Goal: Task Accomplishment & Management: Manage account settings

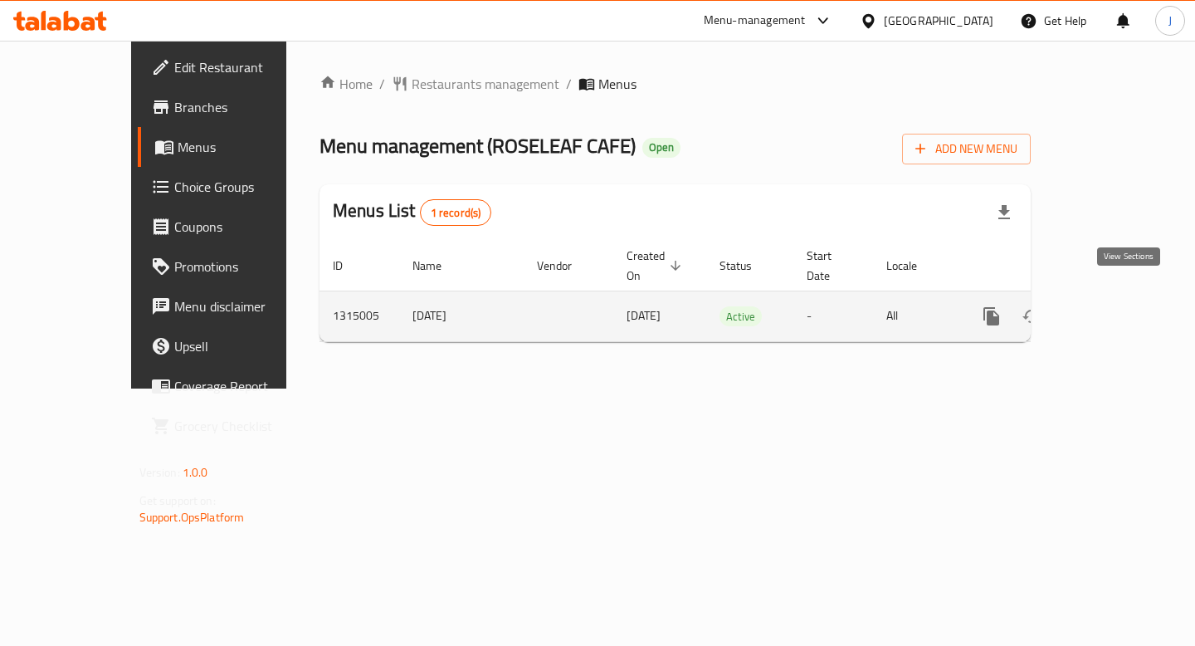
click at [1121, 306] on icon "enhanced table" at bounding box center [1111, 316] width 20 height 20
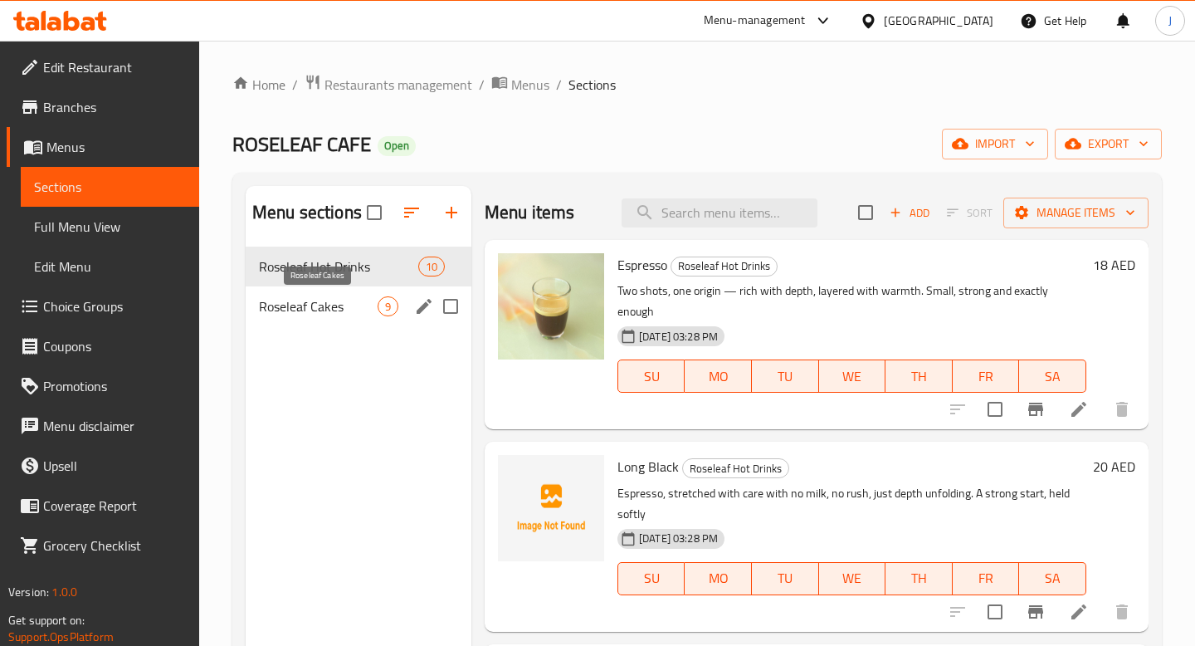
click at [357, 305] on span "Roseleaf Cakes" at bounding box center [318, 306] width 119 height 20
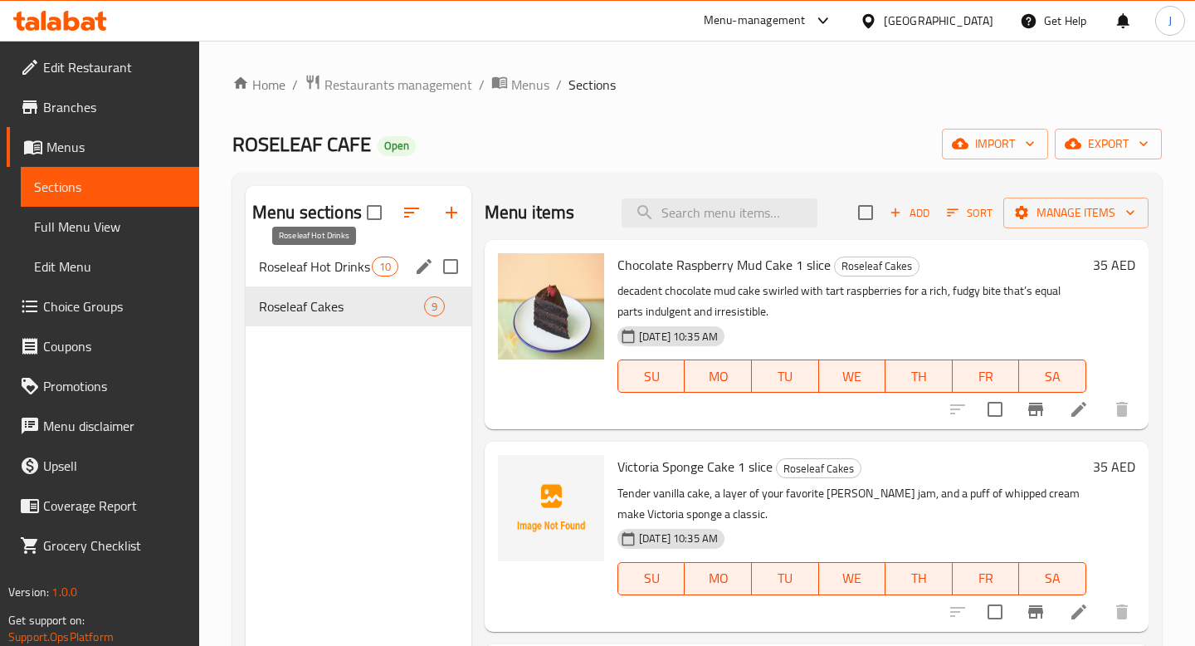
click at [359, 268] on span "Roseleaf Hot Drinks" at bounding box center [315, 266] width 113 height 20
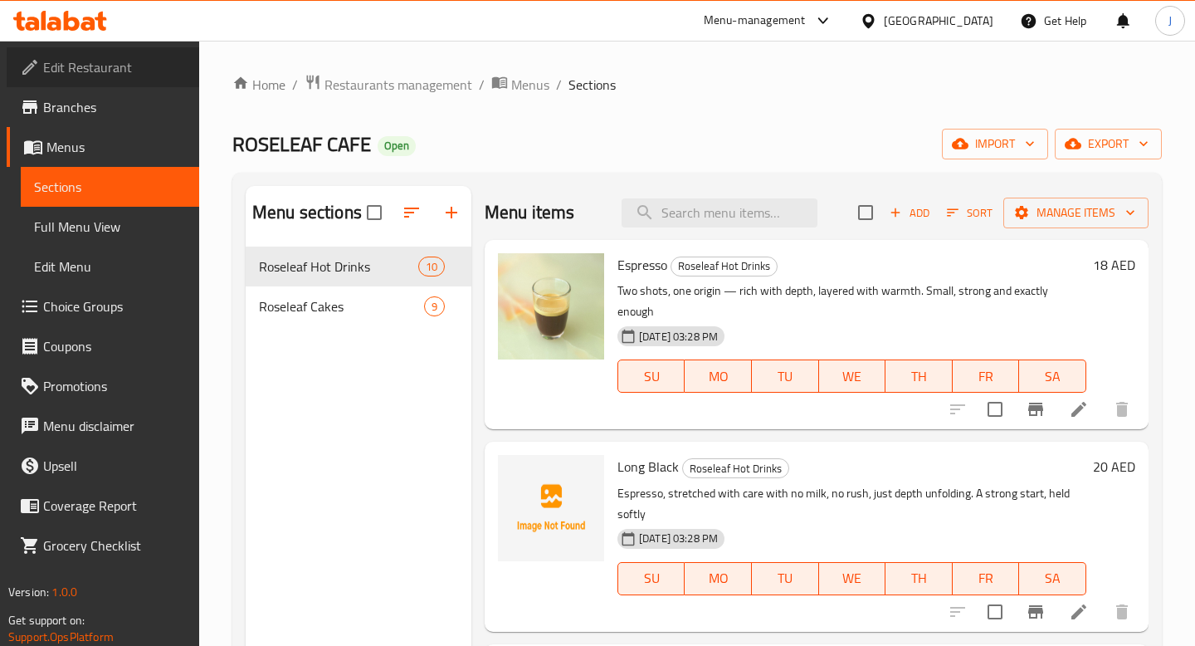
click at [81, 80] on link "Edit Restaurant" at bounding box center [103, 67] width 193 height 40
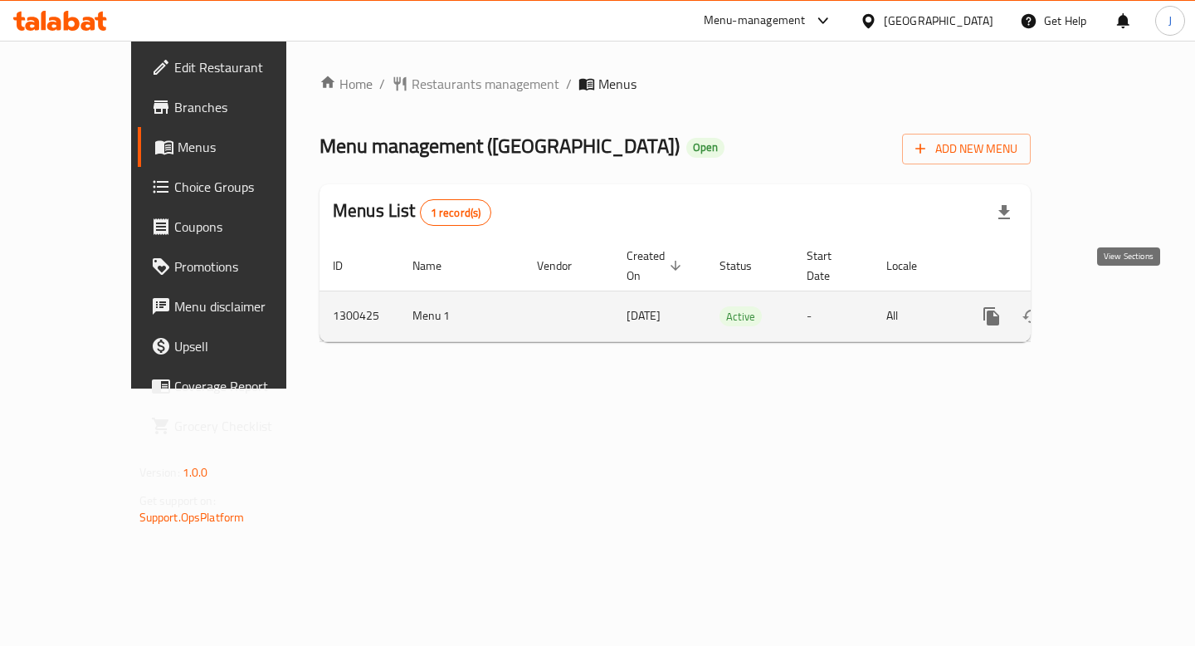
click at [1121, 306] on icon "enhanced table" at bounding box center [1111, 316] width 20 height 20
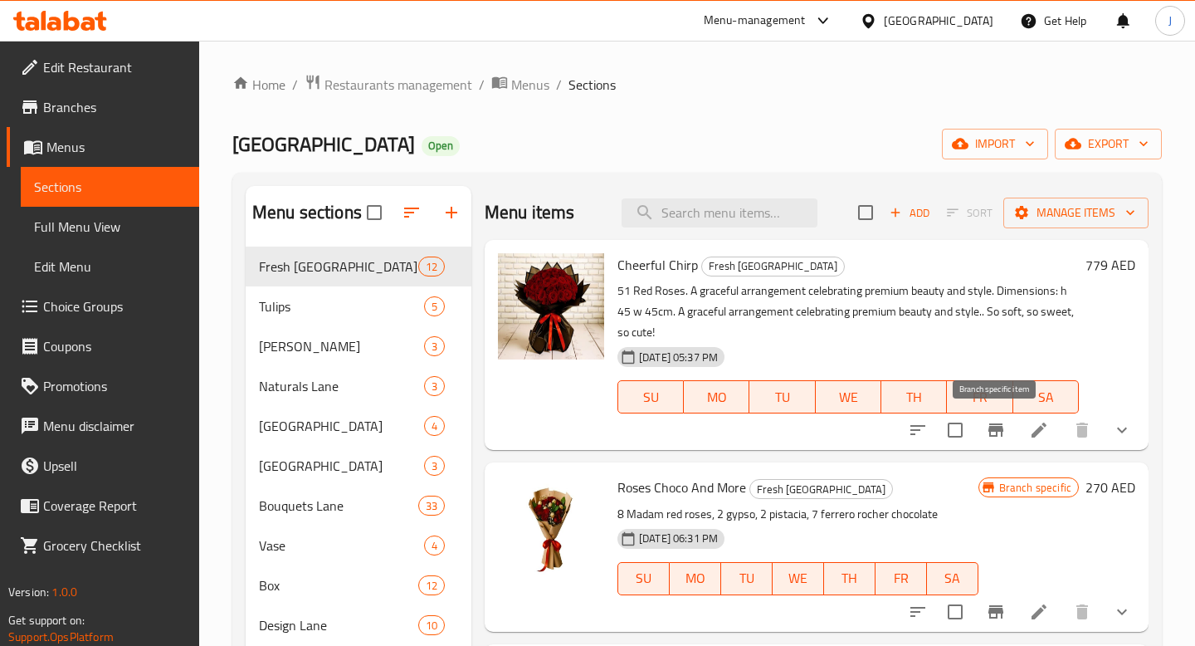
click at [997, 425] on icon "Branch-specific-item" at bounding box center [996, 430] width 20 height 20
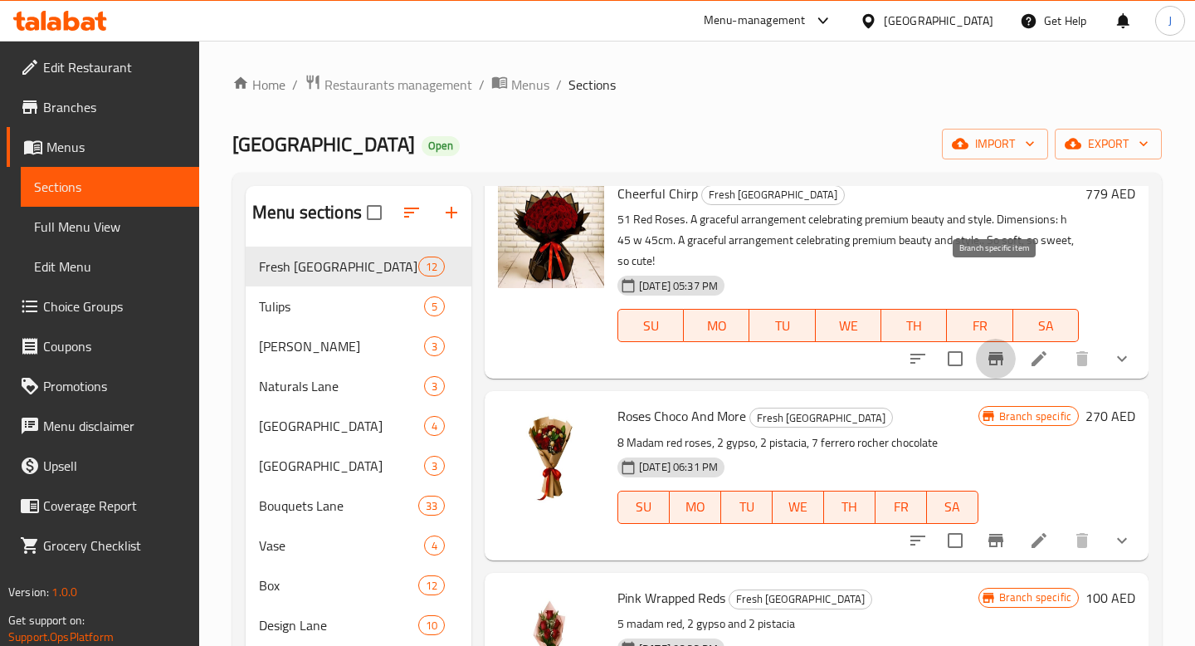
scroll to position [158, 0]
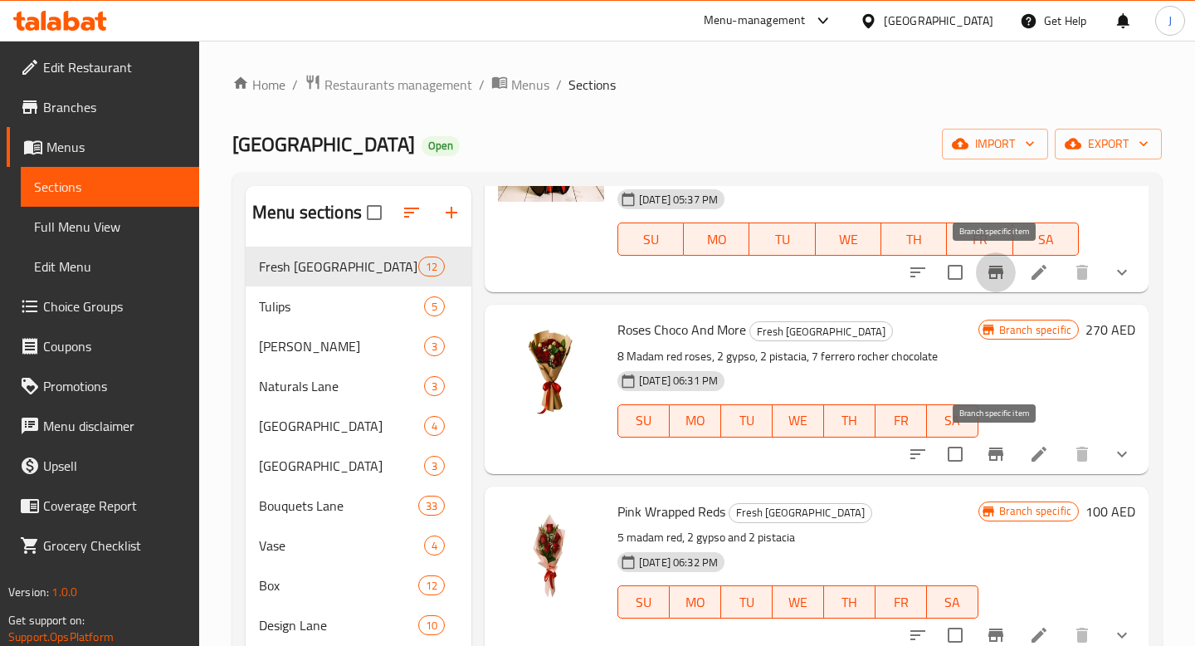
click at [996, 454] on icon "Branch-specific-item" at bounding box center [995, 453] width 15 height 13
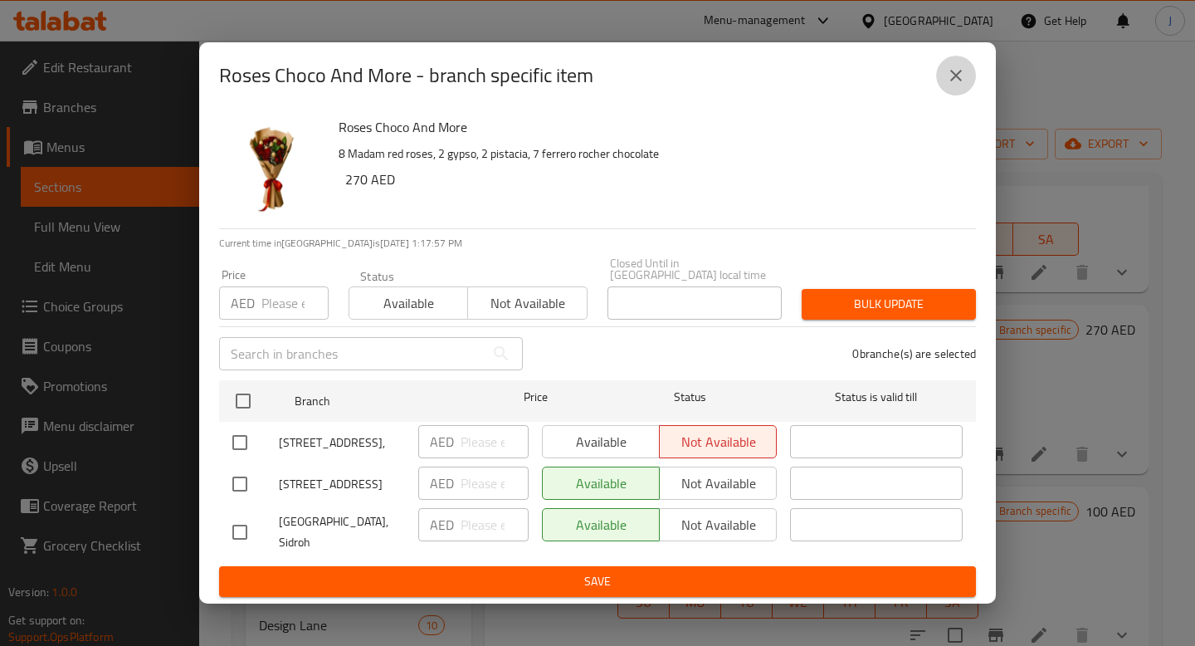
click at [947, 72] on icon "close" at bounding box center [956, 76] width 20 height 20
